Goal: Entertainment & Leisure: Consume media (video, audio)

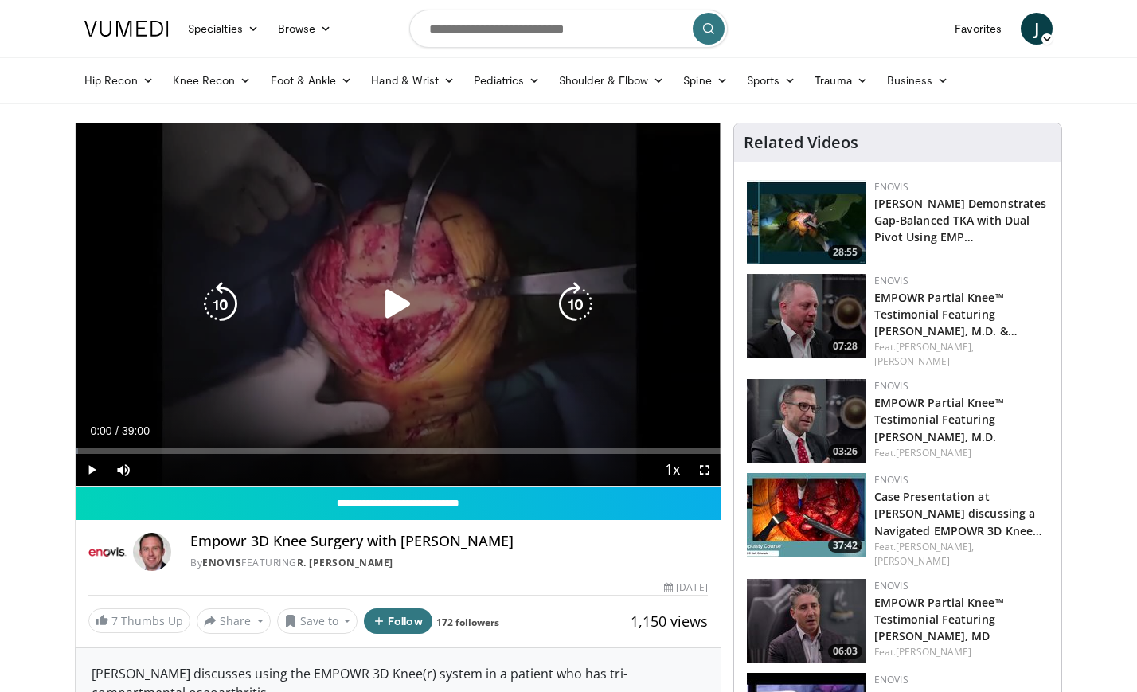
click at [397, 294] on icon "Video Player" at bounding box center [398, 304] width 45 height 45
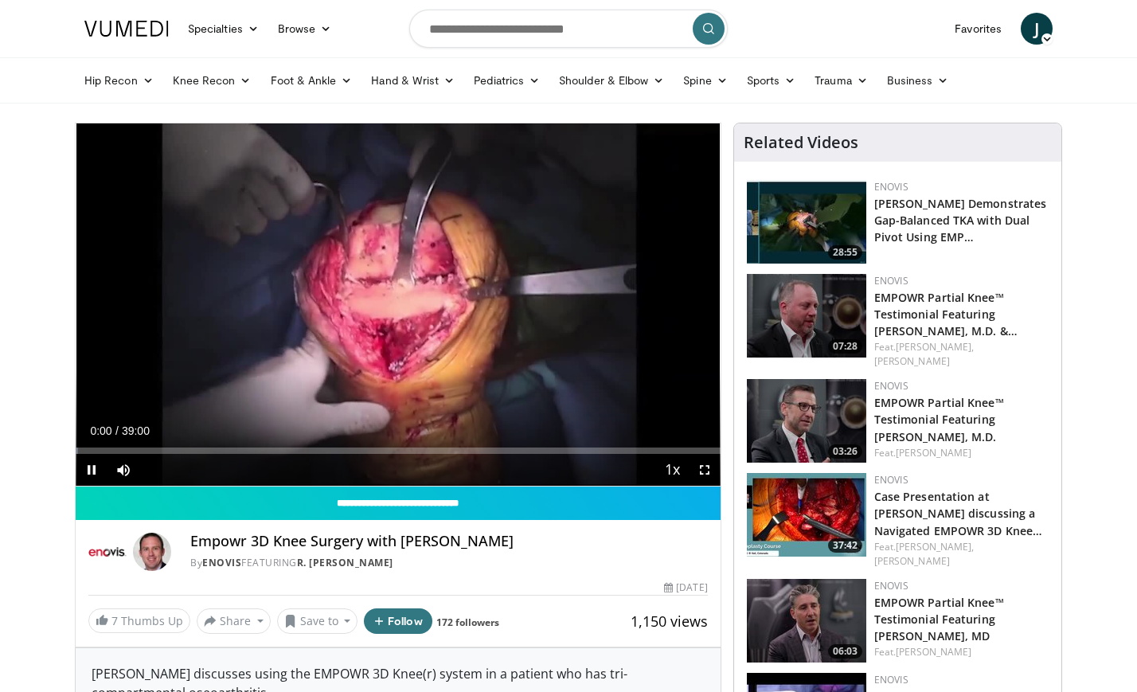
click at [395, 305] on icon "Video Player" at bounding box center [398, 304] width 45 height 45
click at [91, 470] on span "Video Player" at bounding box center [92, 470] width 32 height 32
click at [395, 319] on icon "Video Player" at bounding box center [398, 304] width 45 height 45
click at [0, 0] on icon "Video Player" at bounding box center [0, 0] width 0 height 0
click at [396, 309] on icon "Video Player" at bounding box center [398, 304] width 45 height 45
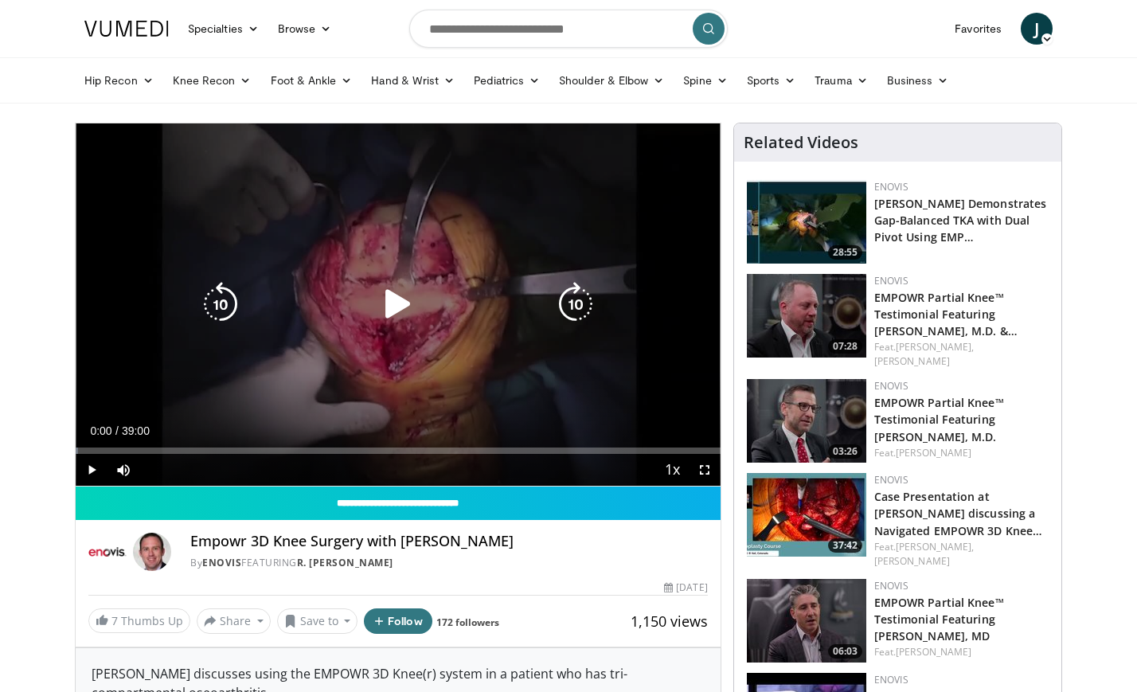
click at [393, 301] on icon "Video Player" at bounding box center [398, 304] width 45 height 45
